Goal: Transaction & Acquisition: Purchase product/service

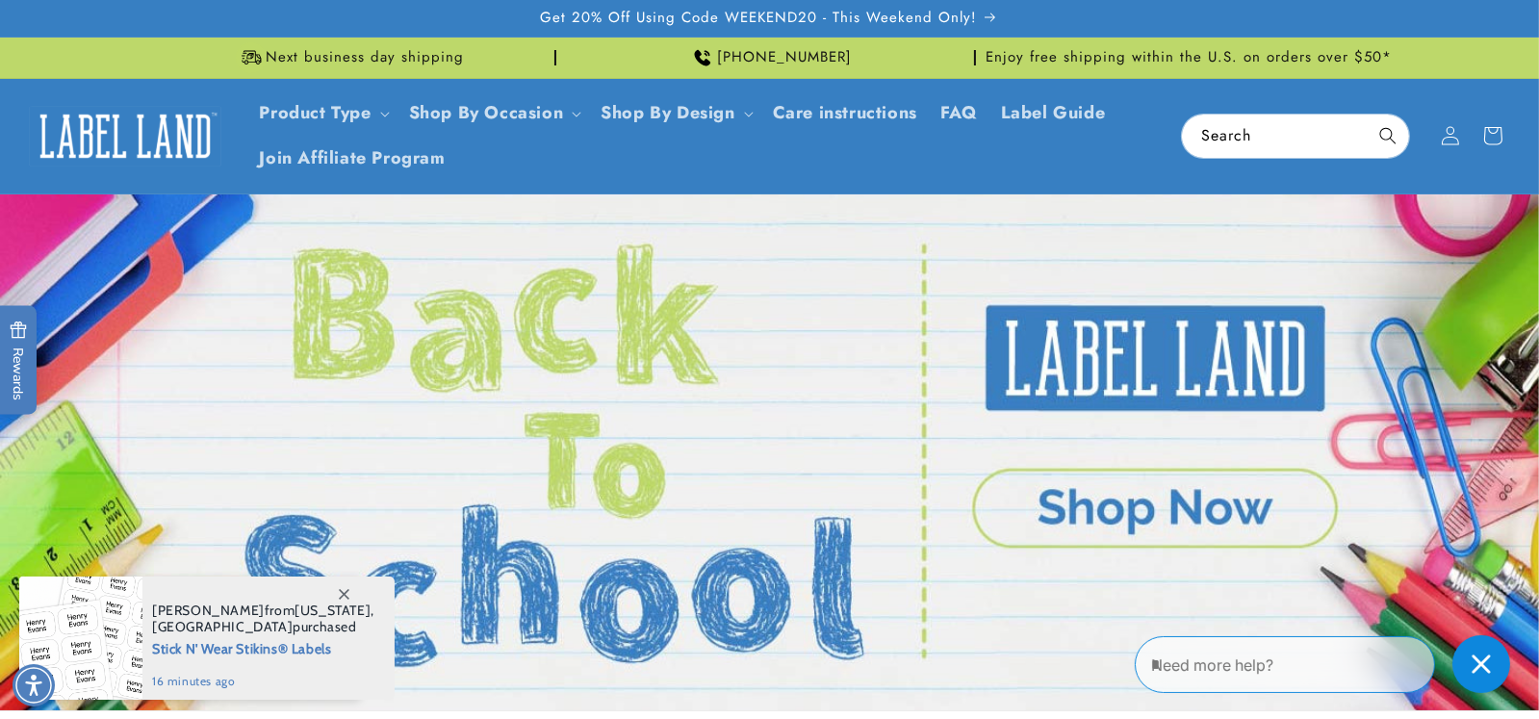
click at [1145, 527] on link "Open this option" at bounding box center [769, 452] width 1539 height 516
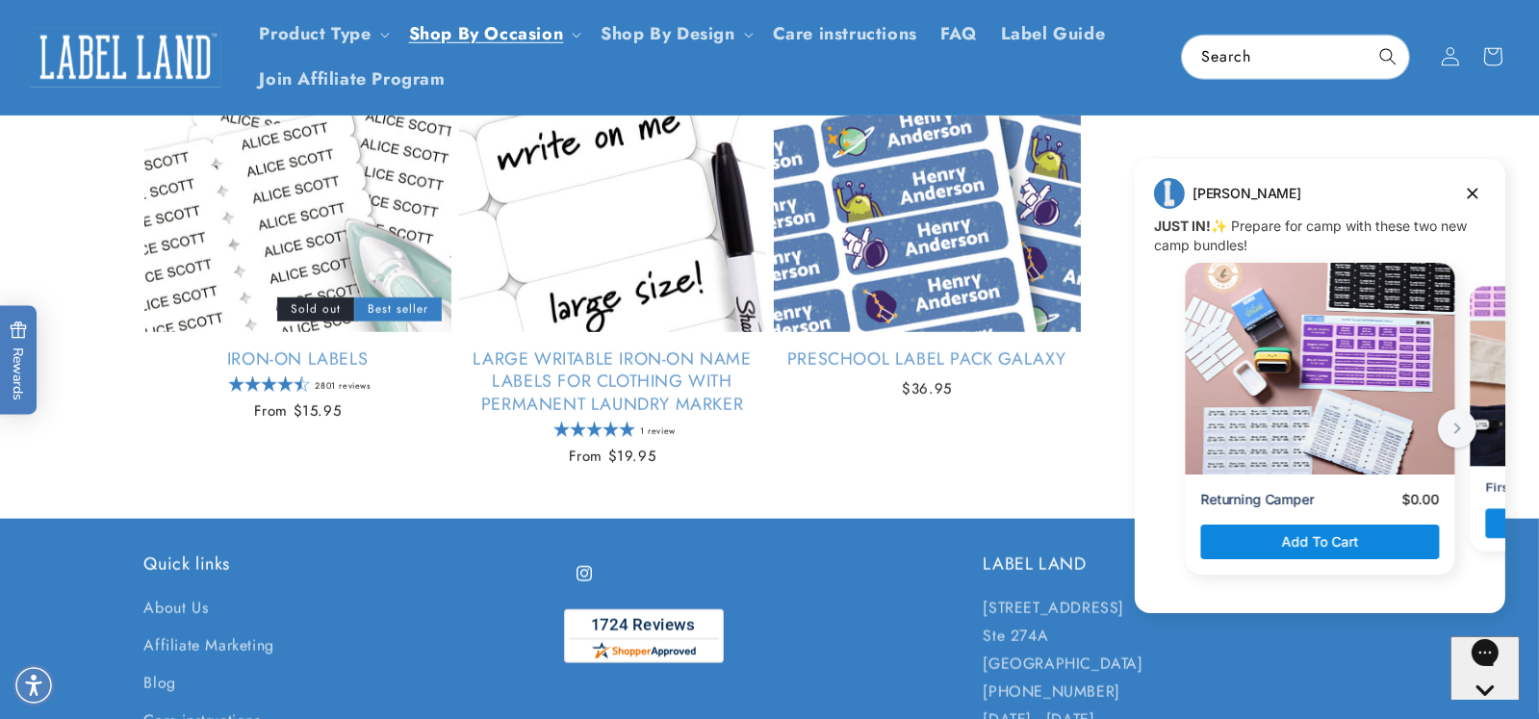
scroll to position [2427, 0]
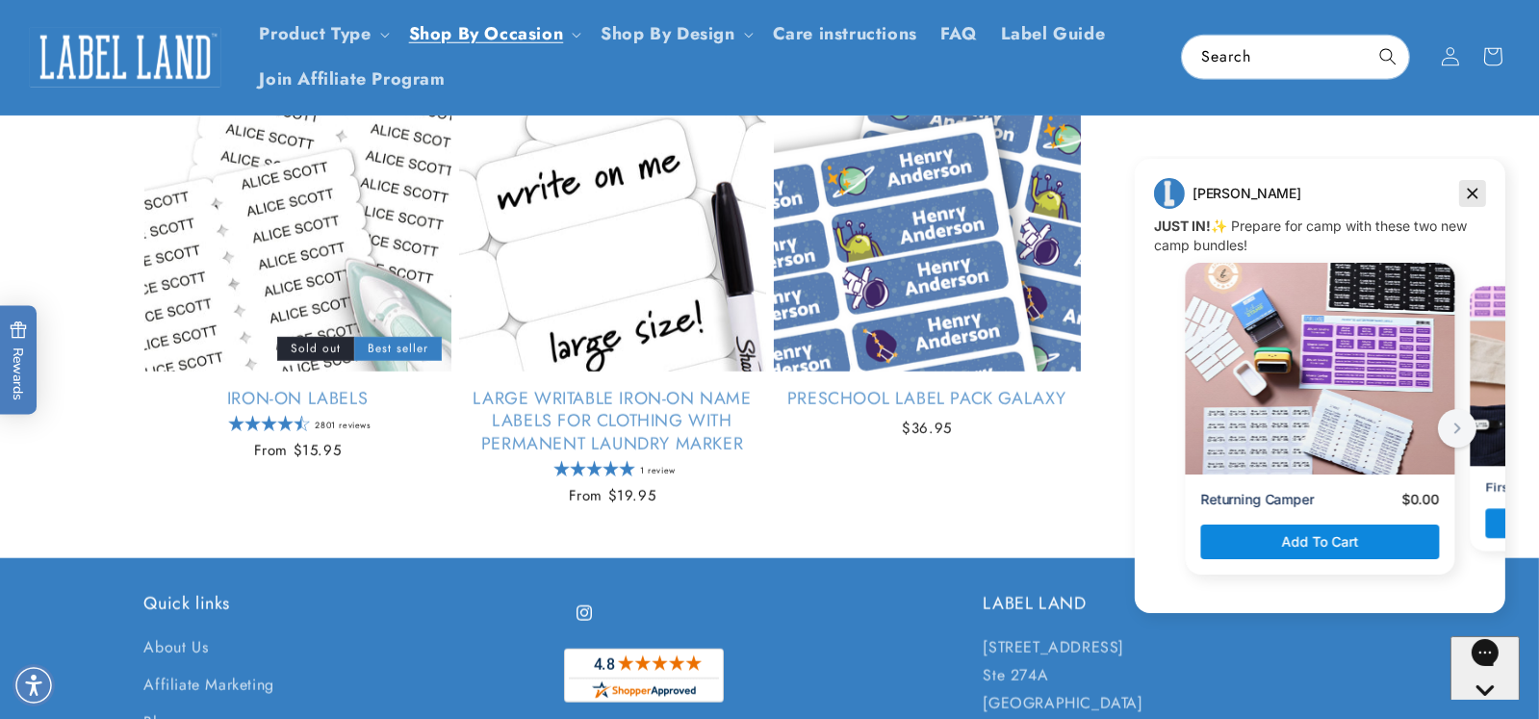
click at [1471, 192] on icon "Dismiss campaign" at bounding box center [1472, 194] width 11 height 11
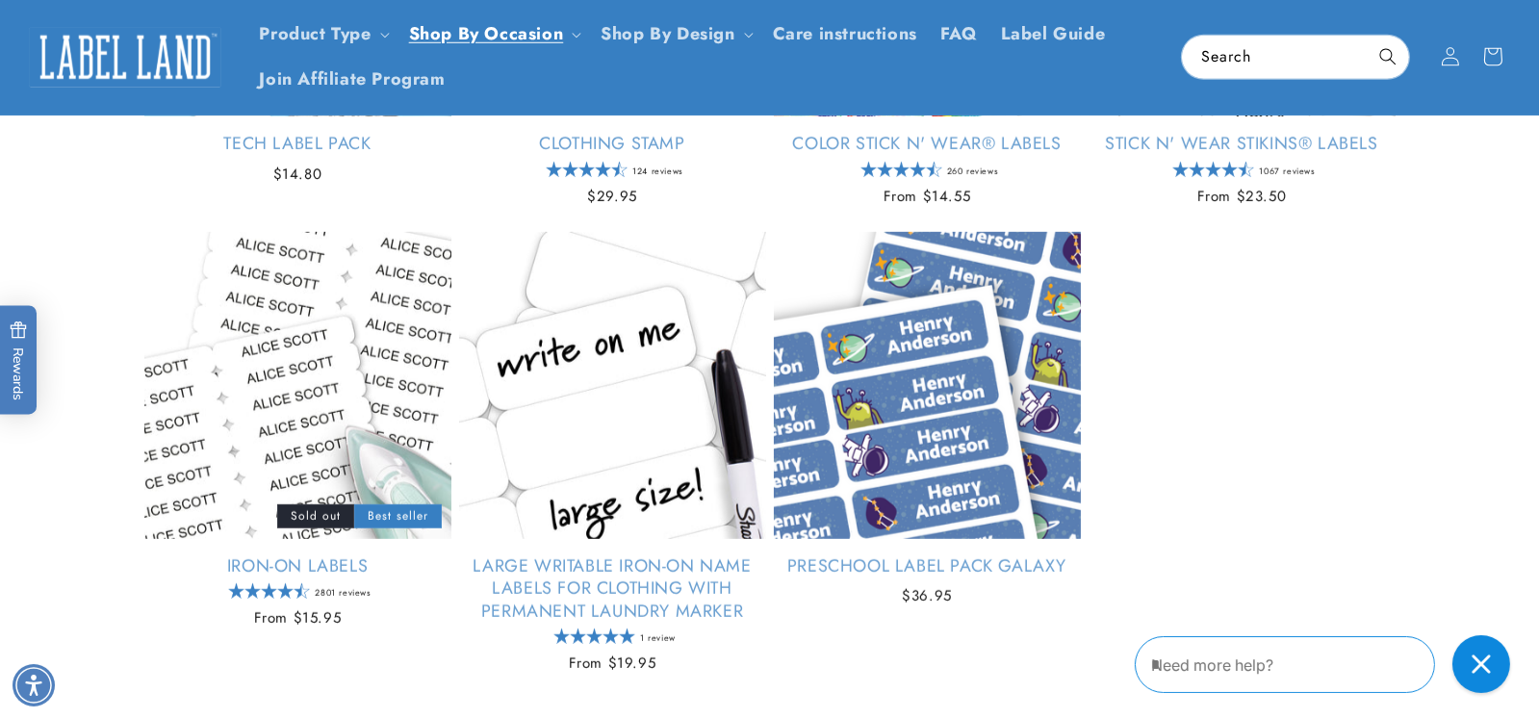
scroll to position [2212, 0]
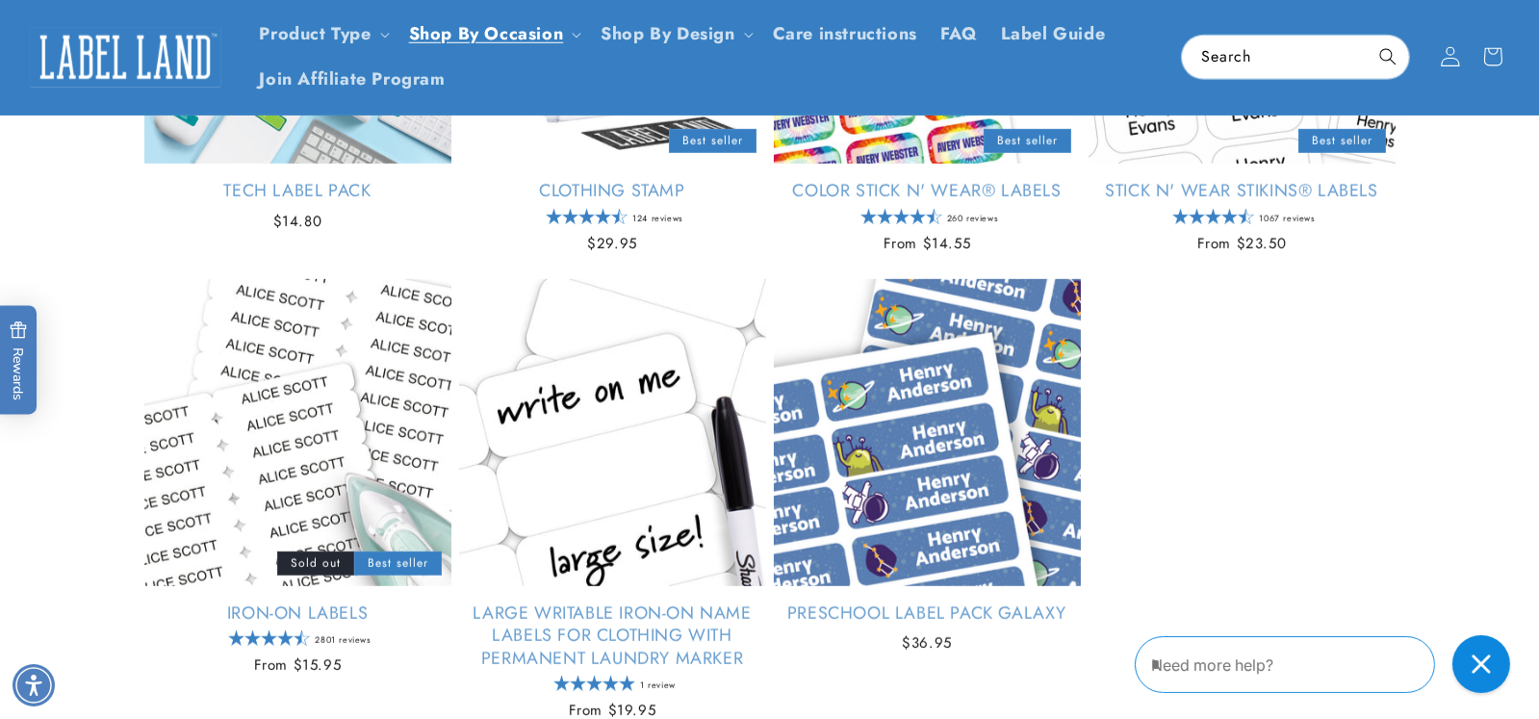
click at [1444, 49] on icon at bounding box center [1450, 57] width 20 height 20
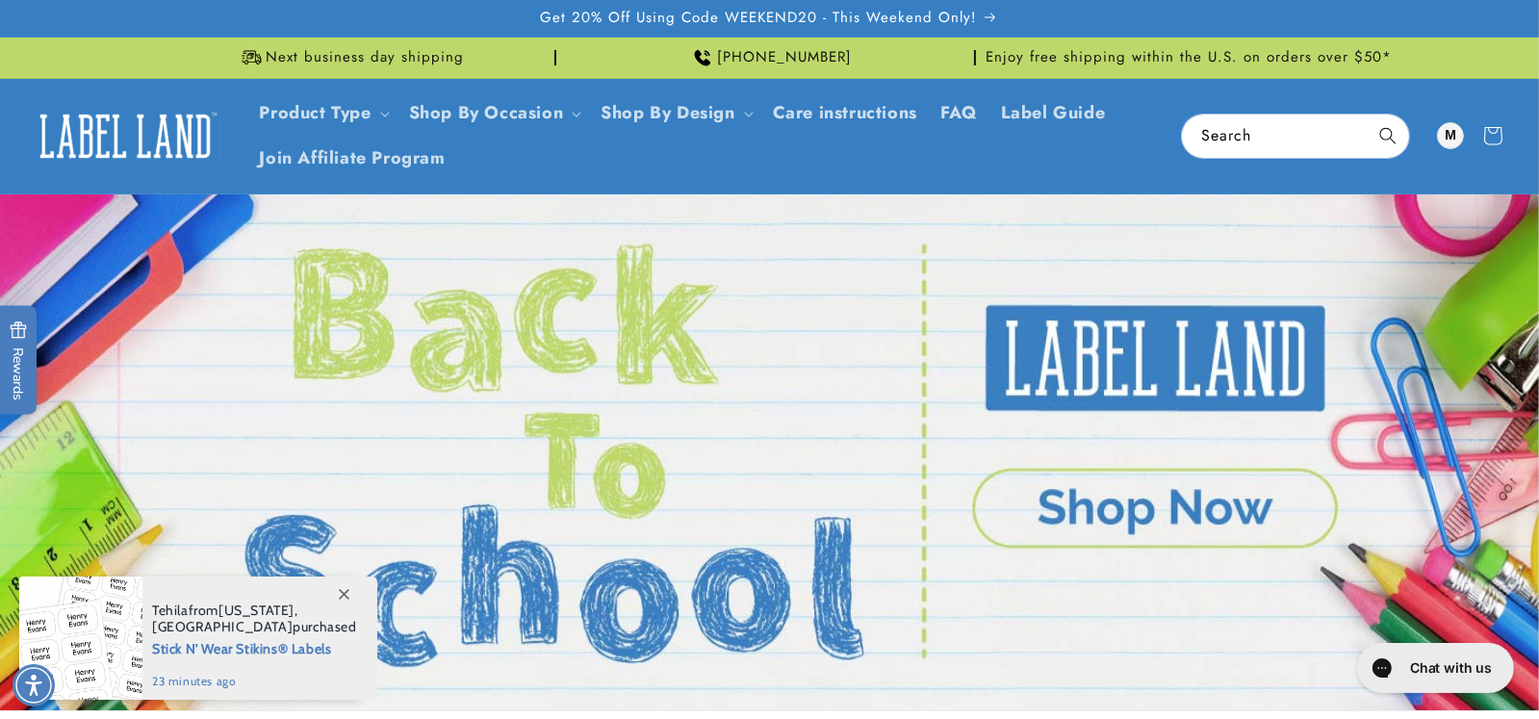
click at [1160, 506] on link "1 of 5" at bounding box center [769, 452] width 1539 height 516
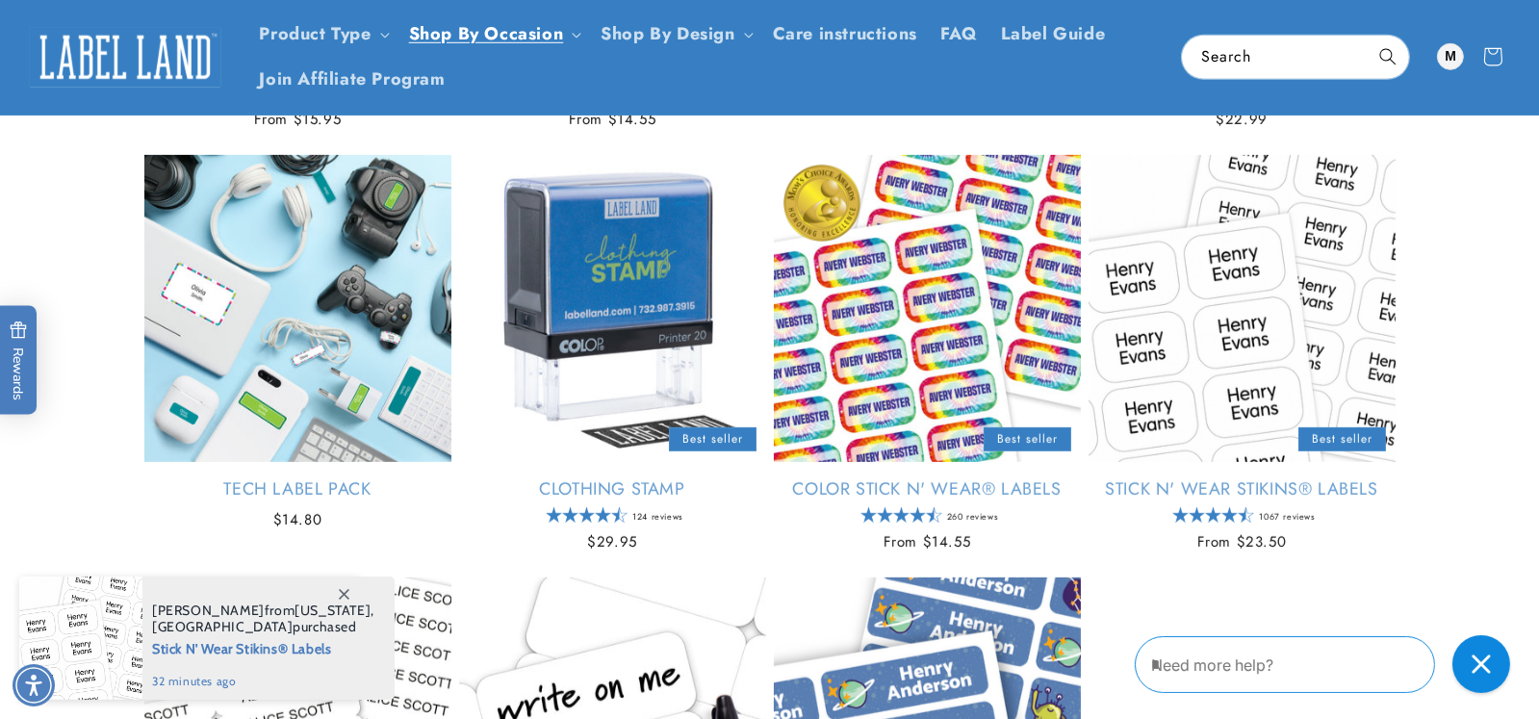
scroll to position [1825, 0]
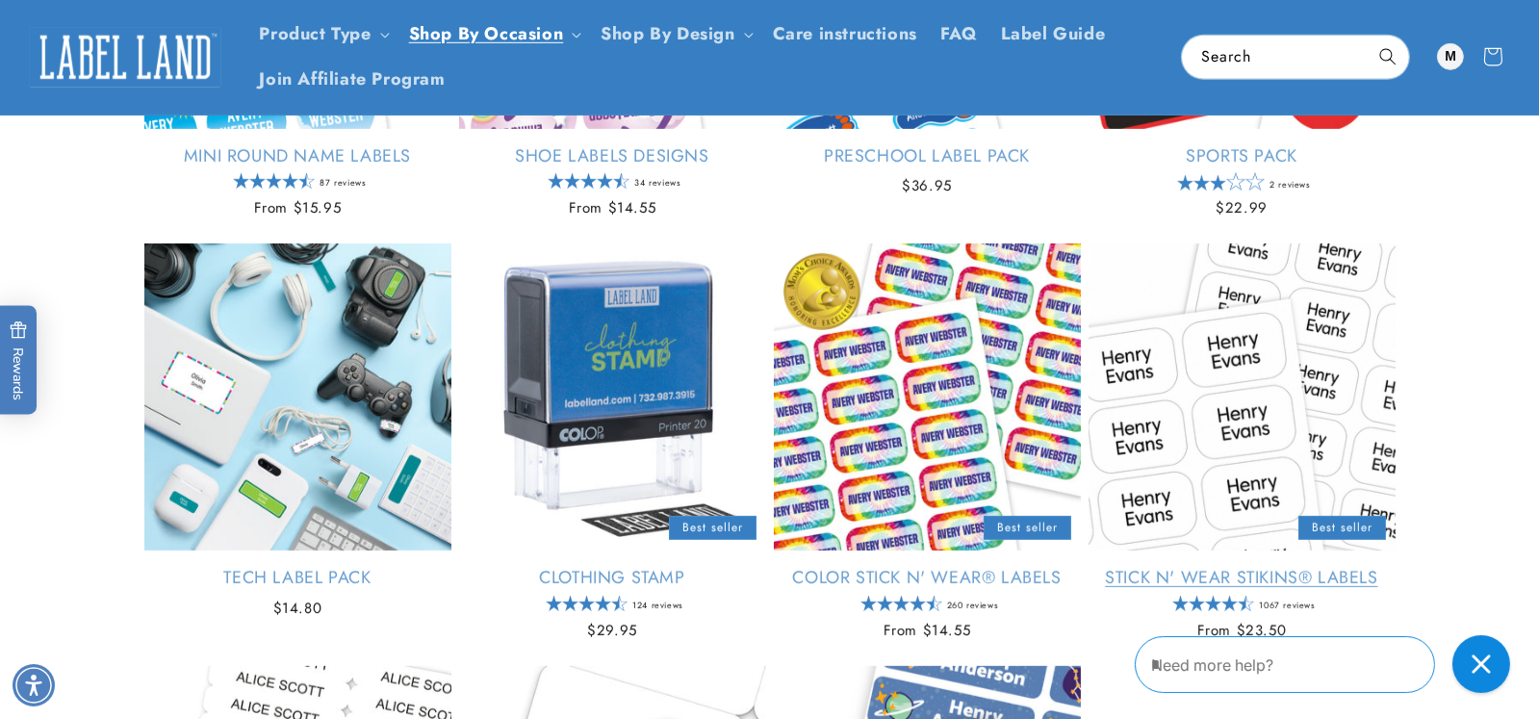
click at [1287, 578] on link "Stick N' Wear Stikins® Labels" at bounding box center [1242, 578] width 307 height 22
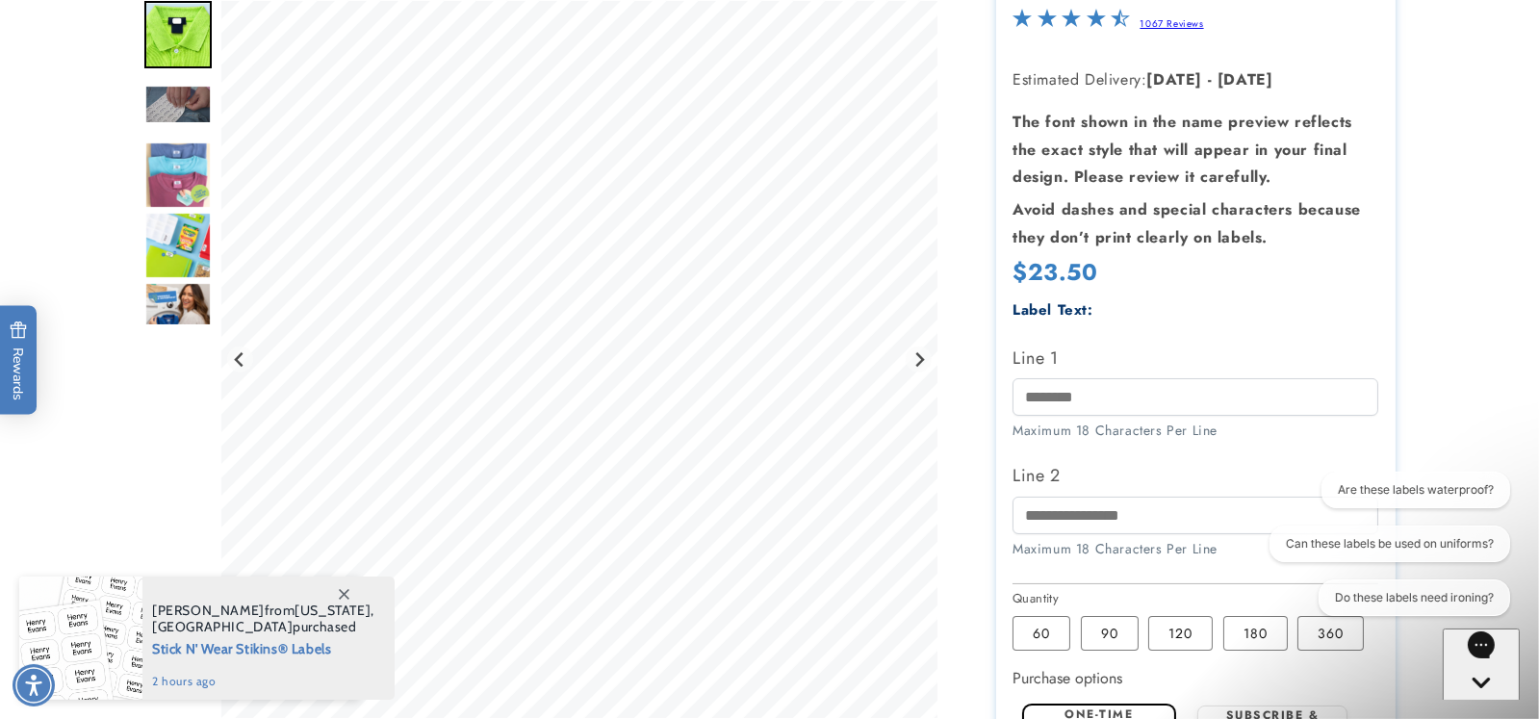
scroll to position [349, 0]
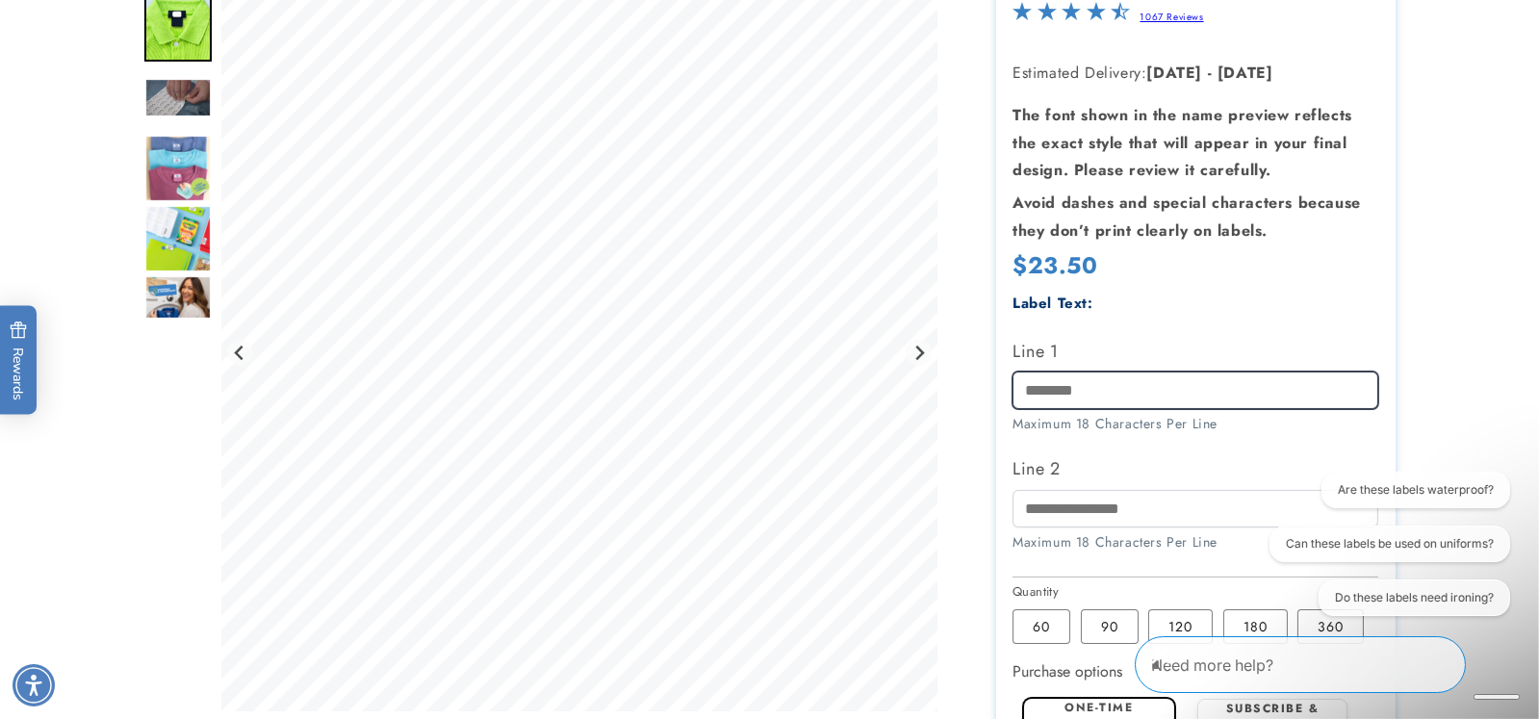
click at [1026, 386] on input "Line 1" at bounding box center [1196, 391] width 366 height 38
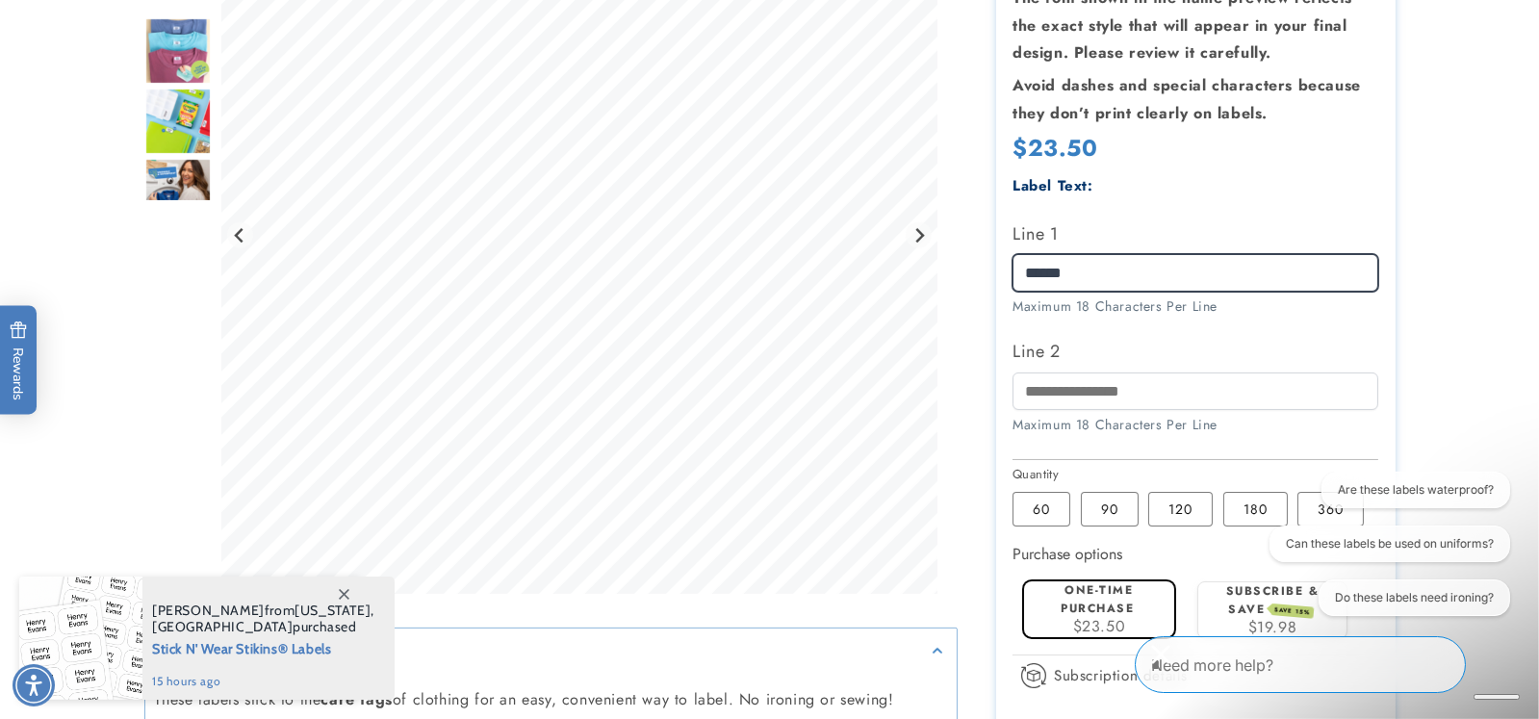
scroll to position [480, 0]
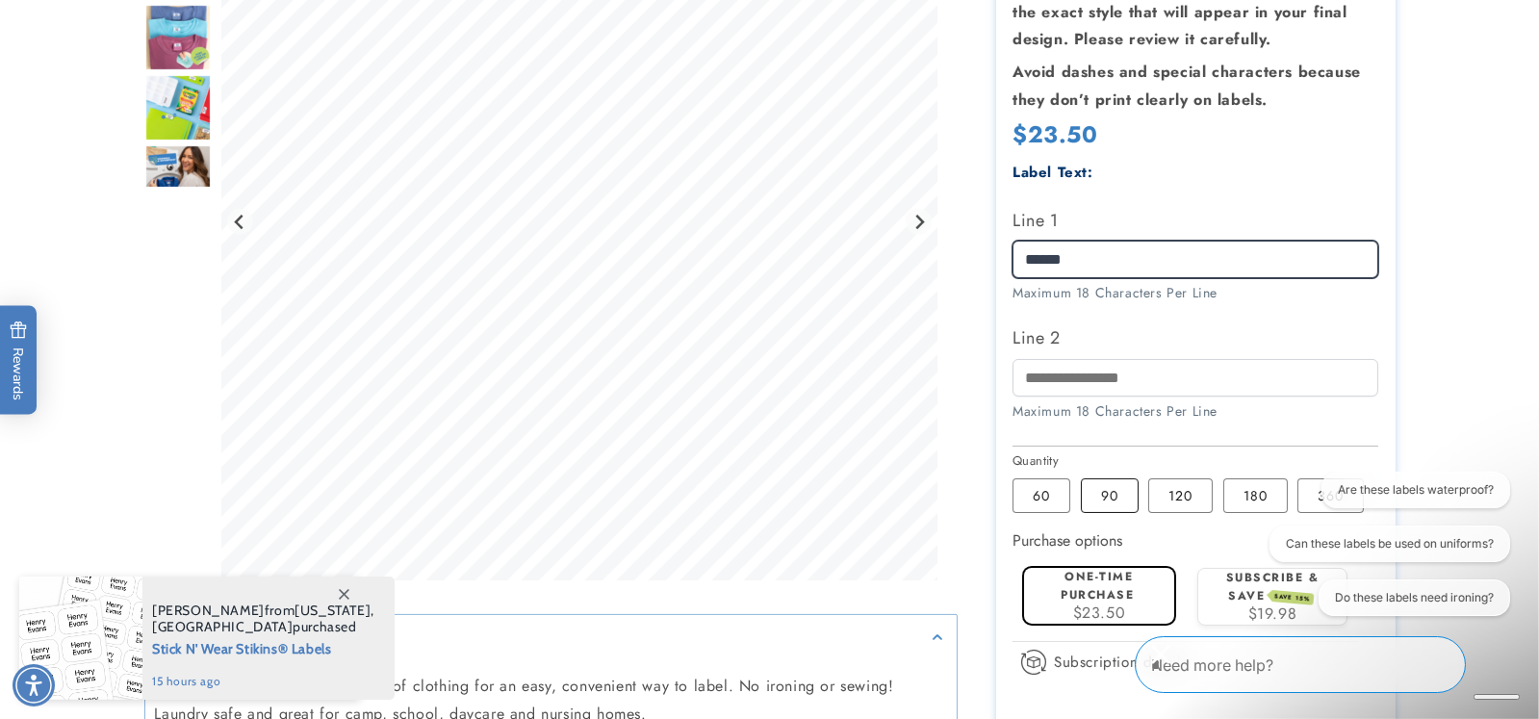
type input "******"
click at [1099, 489] on label "90 Variant sold out or unavailable" at bounding box center [1110, 495] width 58 height 35
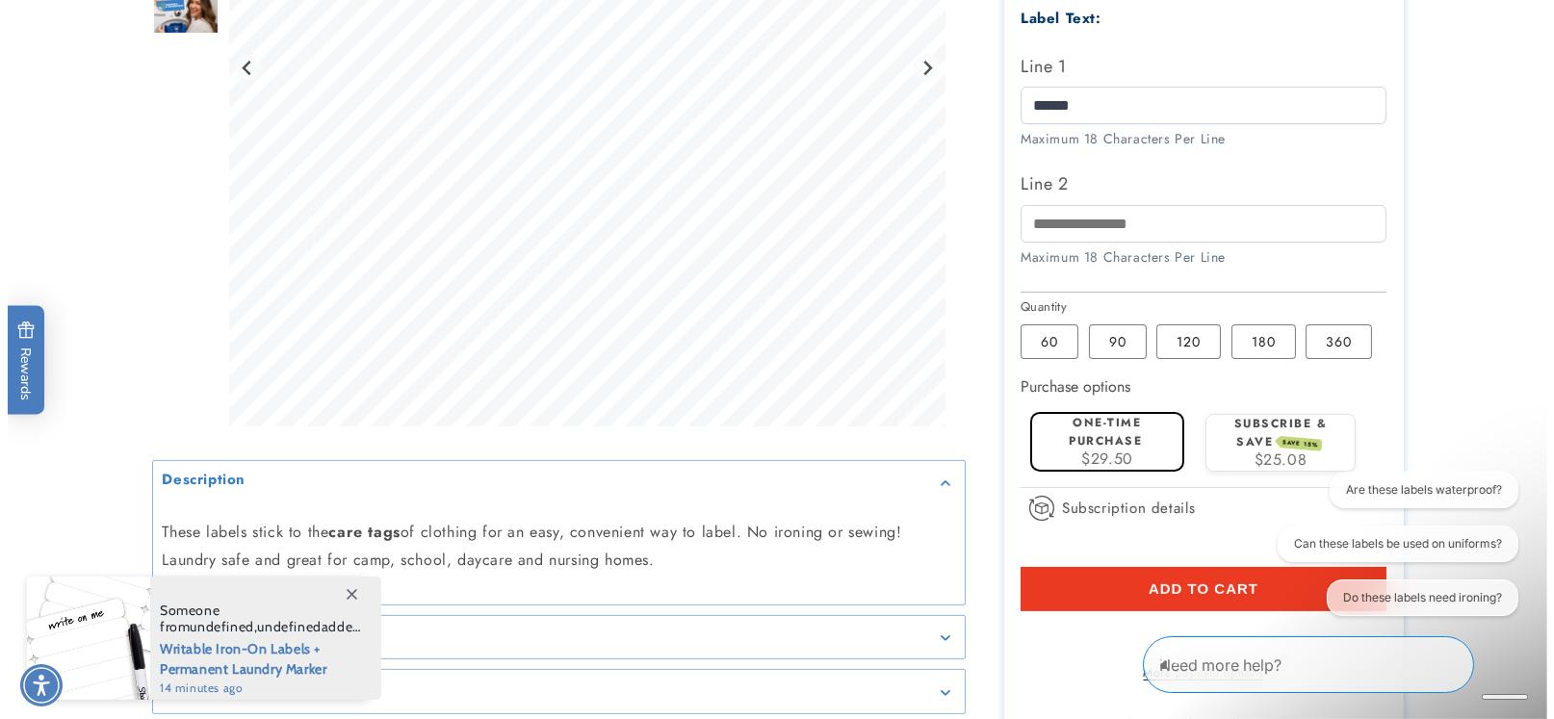
scroll to position [693, 0]
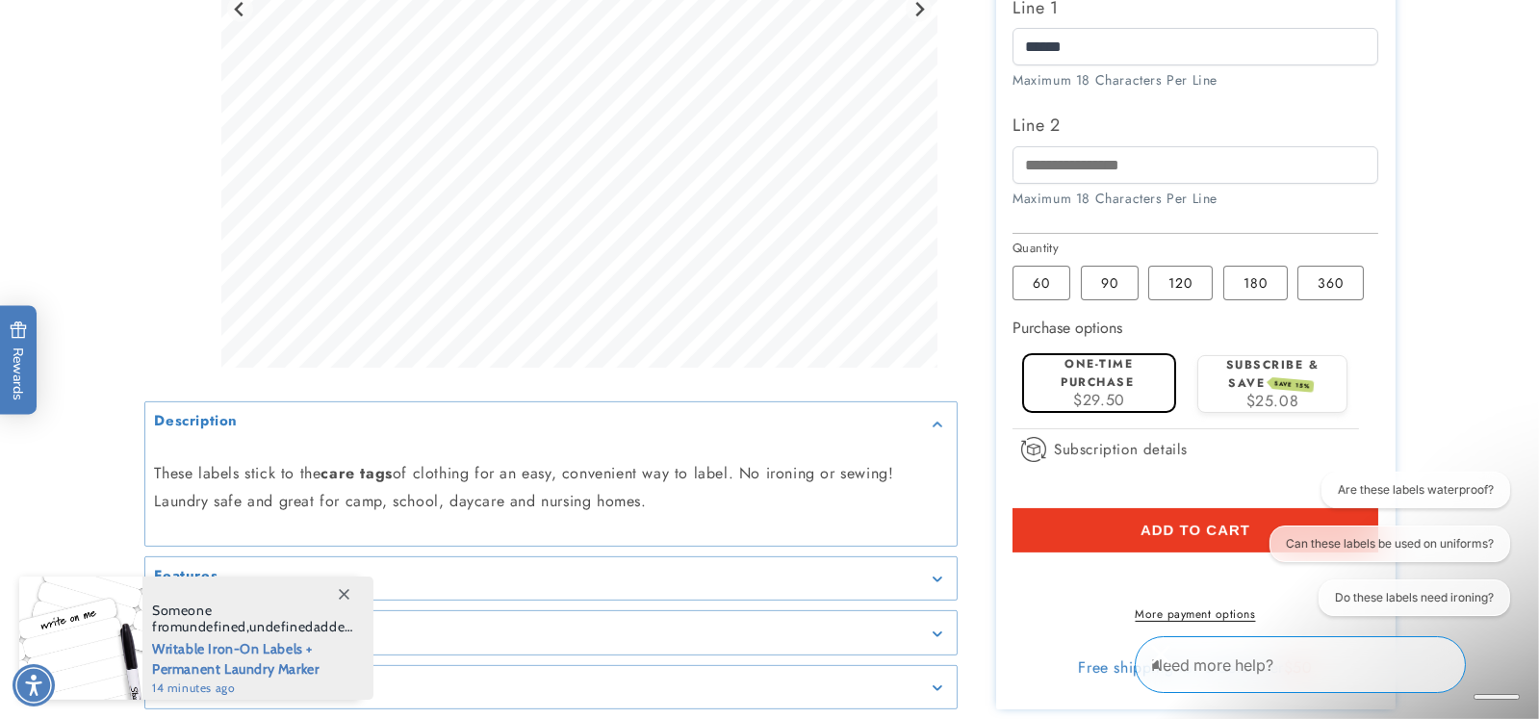
click at [1195, 531] on span "Add to cart" at bounding box center [1196, 530] width 110 height 17
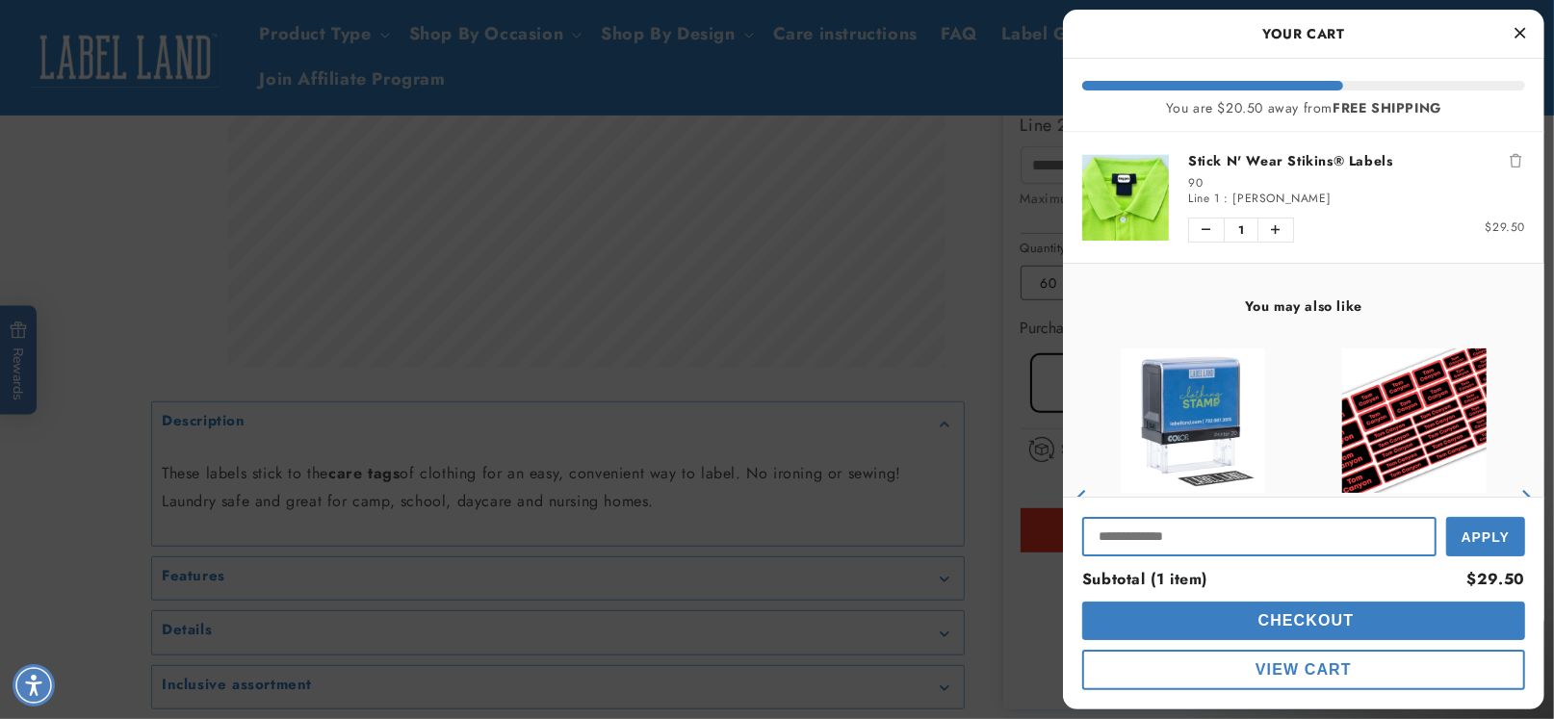
click at [1102, 531] on input "Input Discount" at bounding box center [1259, 536] width 354 height 39
click at [1269, 233] on button "Increase quantity of Stick N' Wear Stikins® Labels" at bounding box center [1275, 229] width 35 height 23
click at [1107, 537] on input "Input Discount" at bounding box center [1259, 536] width 354 height 39
type input "*********"
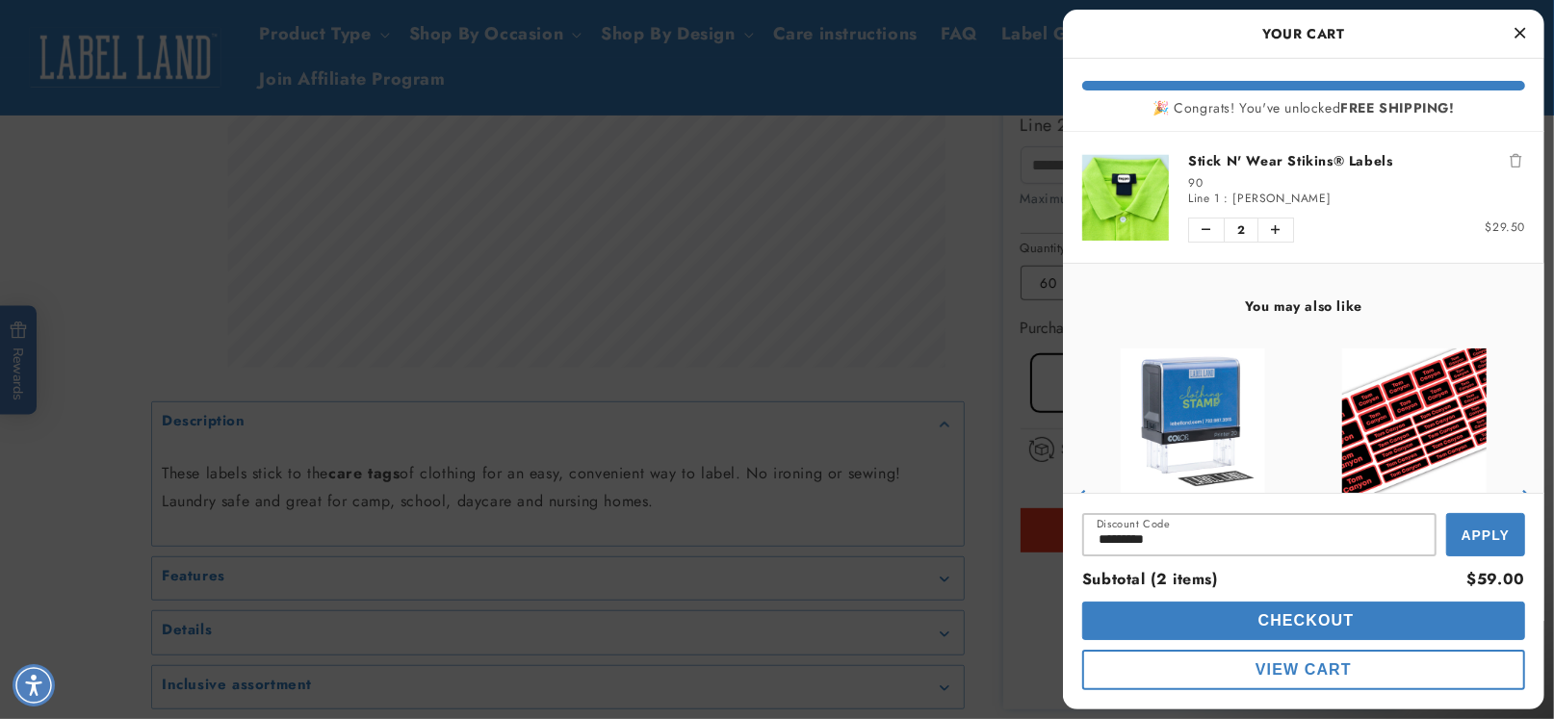
click at [1490, 533] on span "Apply" at bounding box center [1485, 534] width 48 height 15
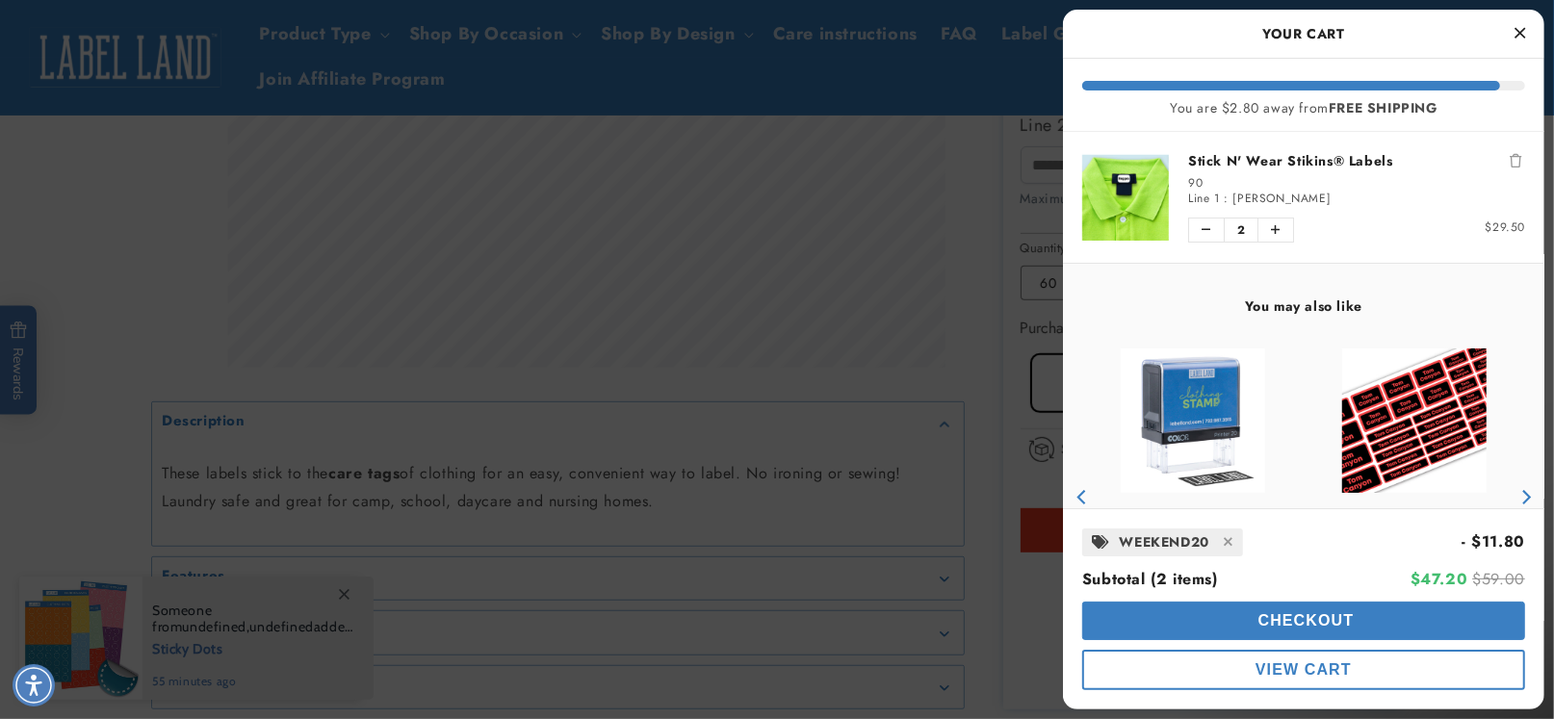
click at [1354, 623] on span "Checkout" at bounding box center [1303, 620] width 101 height 16
